Goal: Transaction & Acquisition: Purchase product/service

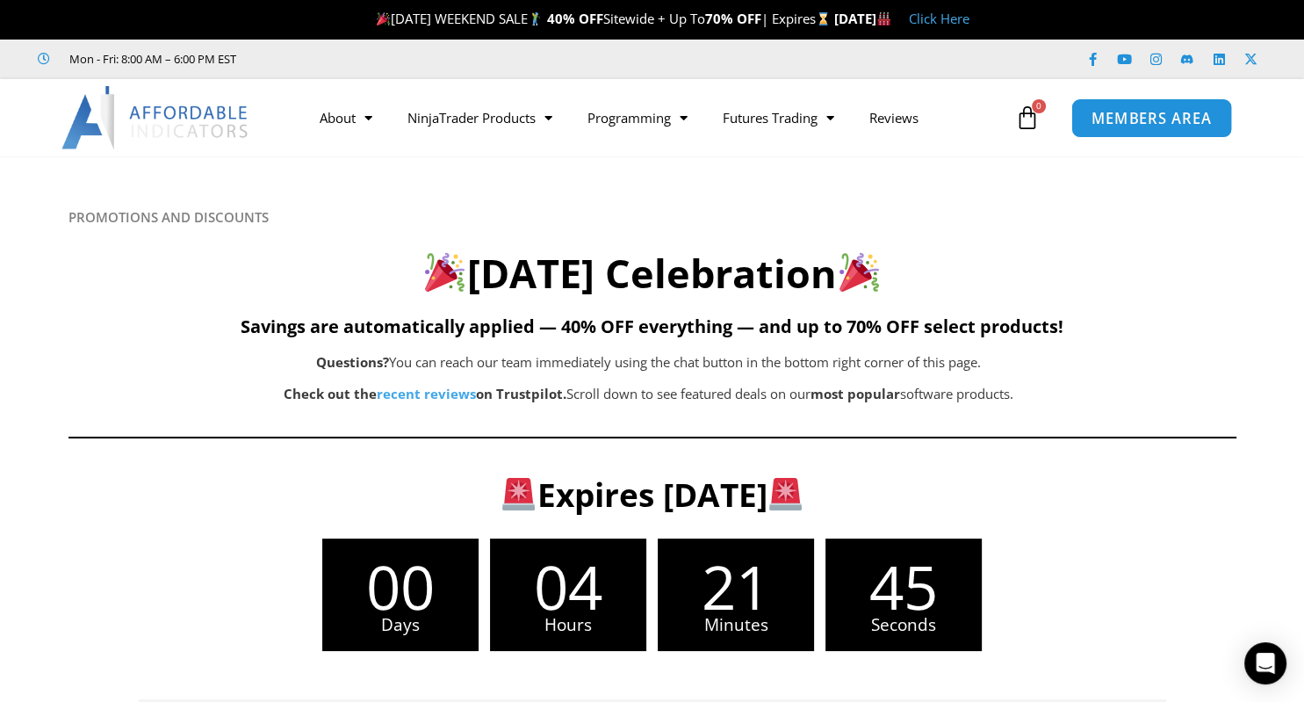
click at [1143, 118] on span "MEMBERS AREA" at bounding box center [1151, 118] width 120 height 15
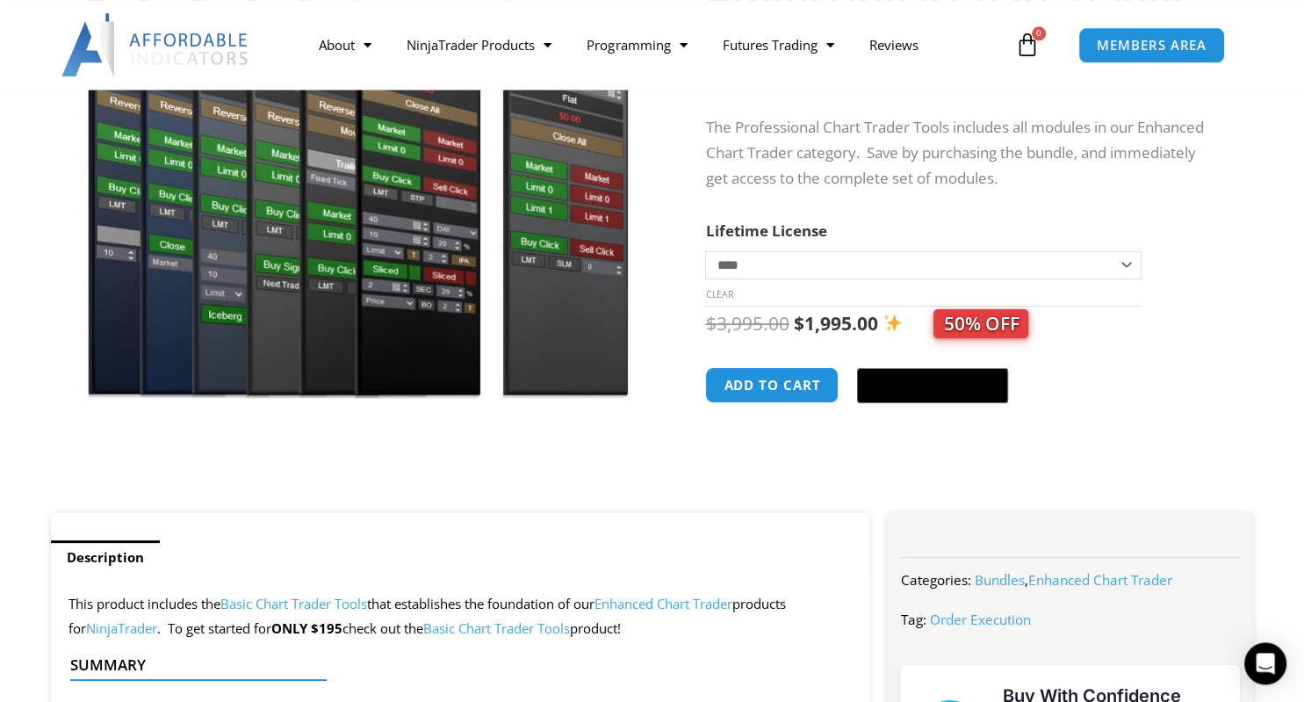
scroll to position [267, 0]
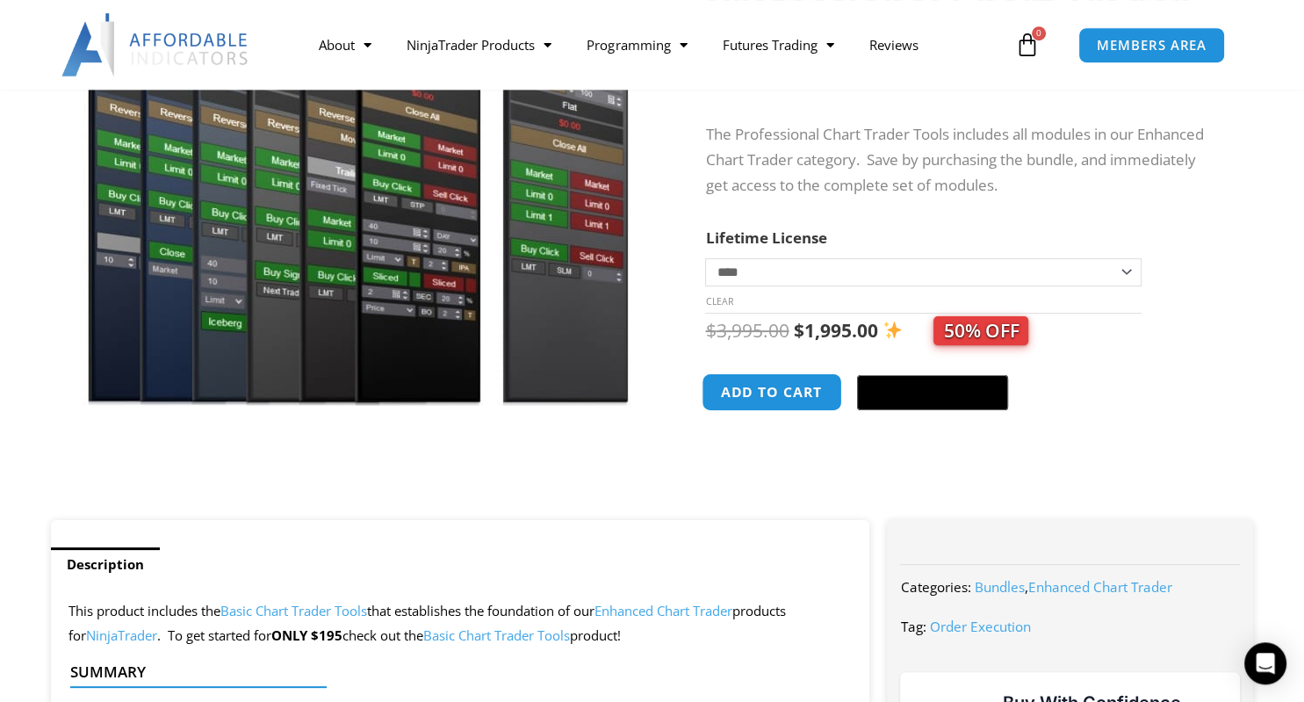
click at [758, 401] on button "Add to cart" at bounding box center [772, 392] width 140 height 38
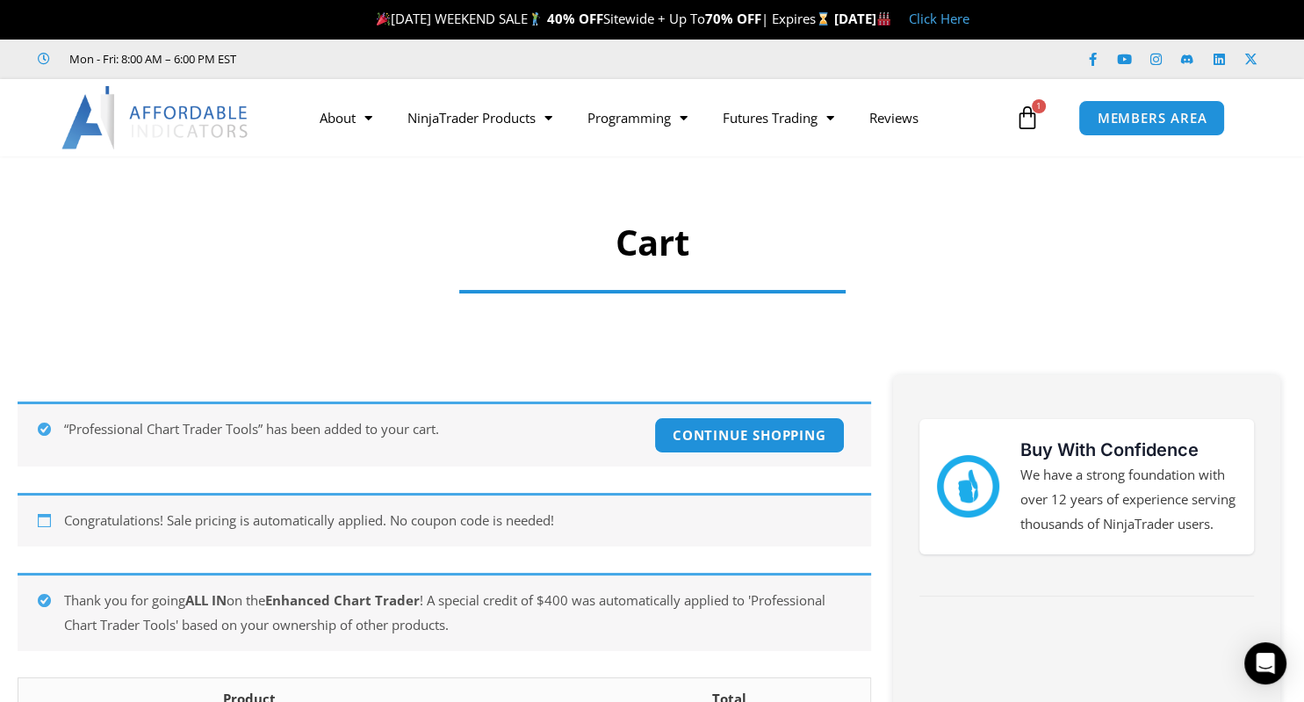
click at [1025, 123] on icon at bounding box center [1027, 117] width 25 height 25
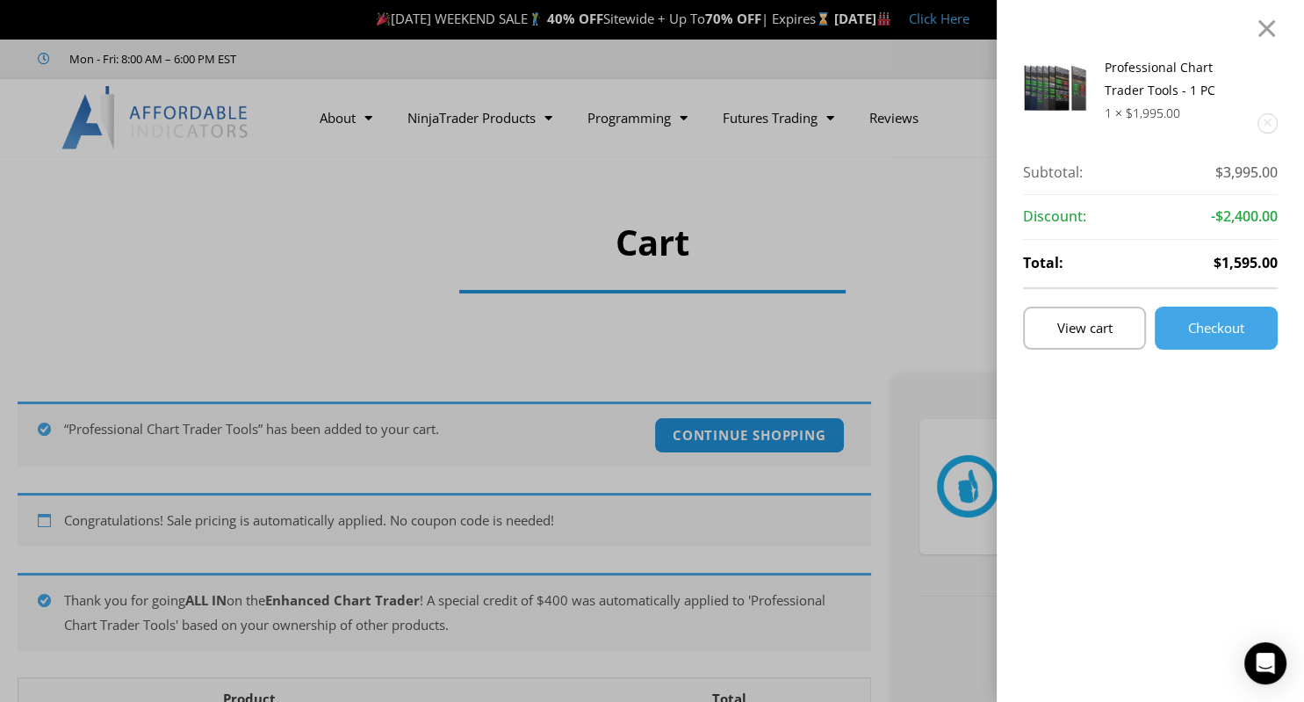
click at [1277, 2] on div "Professional Chart Trader Tools - 1 PC 1 × $ 1,995.00 Subtotal: $ 3,995.00 Subt…" at bounding box center [1150, 351] width 307 height 702
click at [1263, 31] on div at bounding box center [1267, 28] width 22 height 21
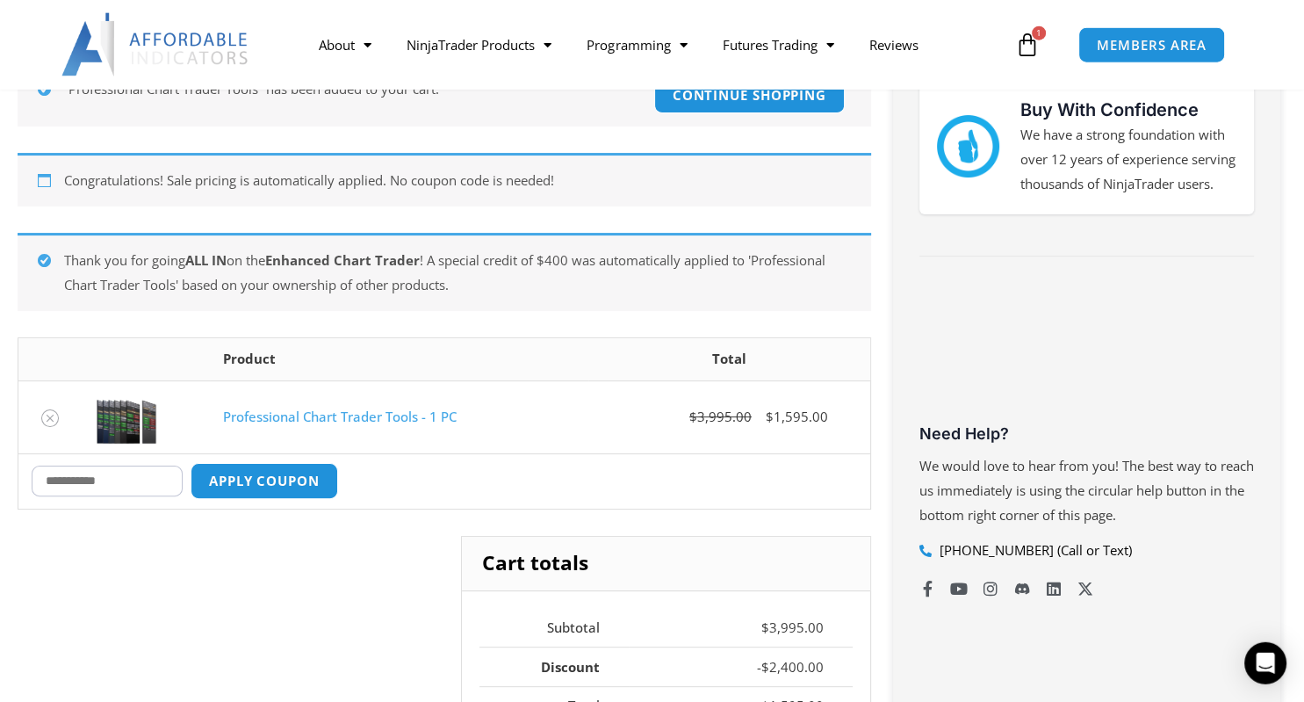
scroll to position [337, 0]
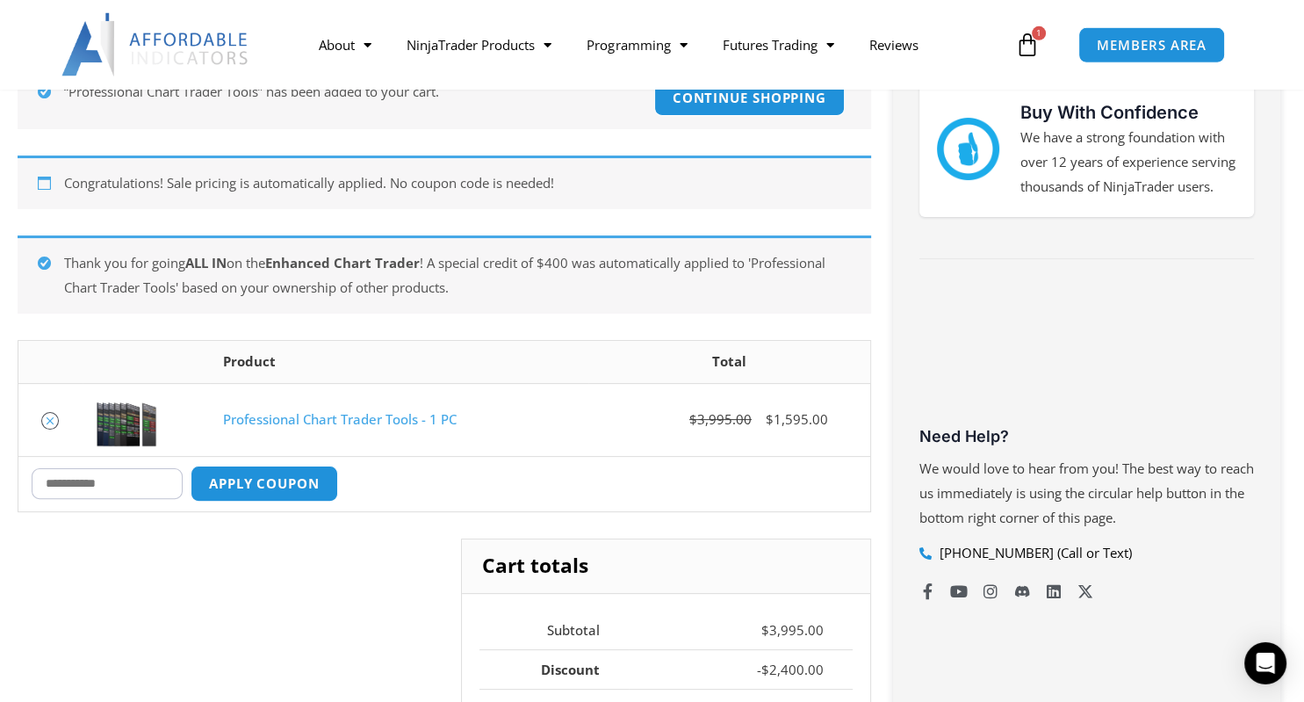
click at [47, 414] on icon "Remove Professional Chart Trader Tools - 1 PC from cart" at bounding box center [50, 420] width 12 height 12
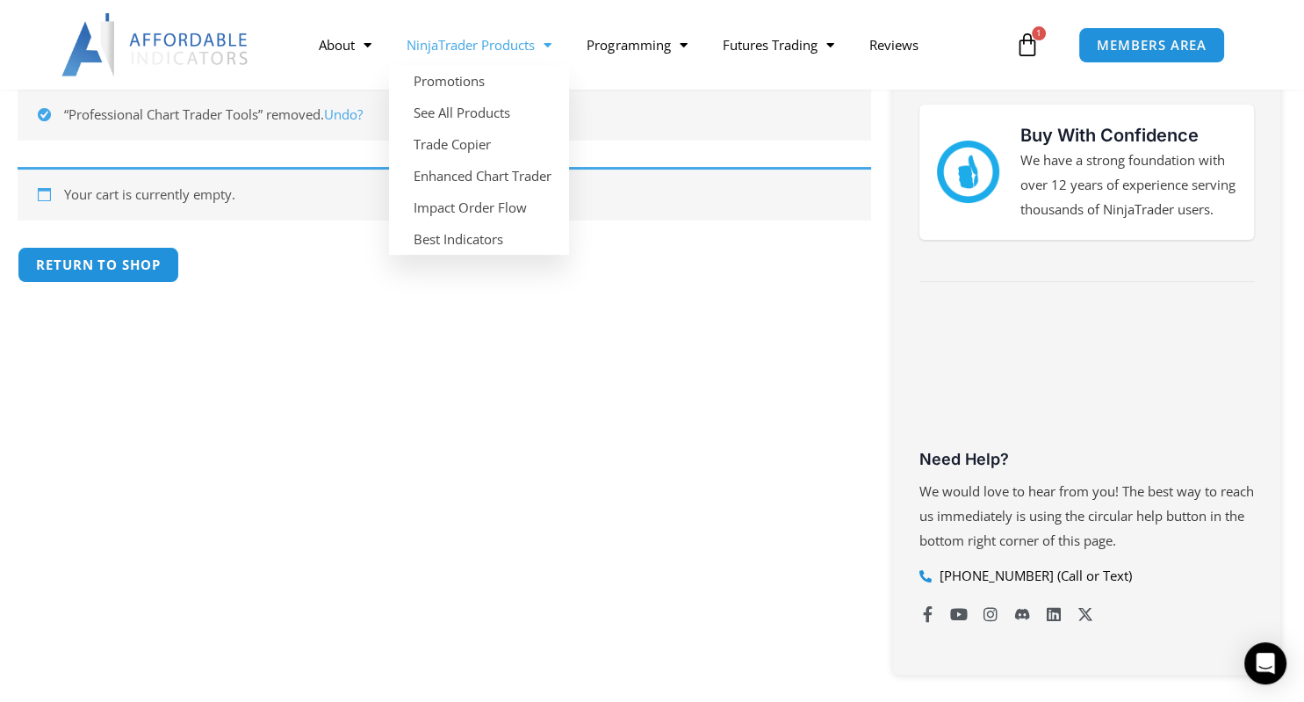
scroll to position [313, 0]
